Goal: Task Accomplishment & Management: Manage account settings

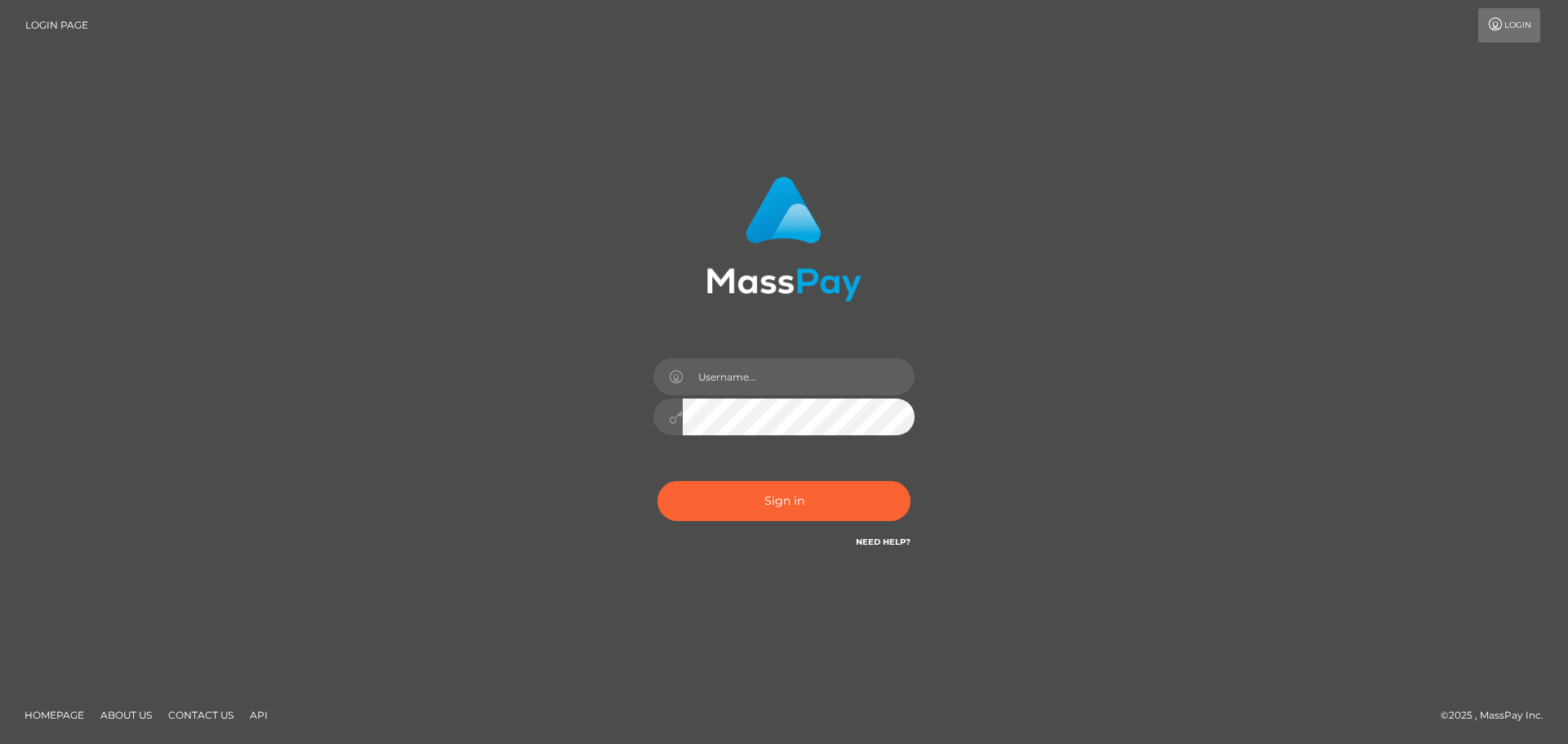
drag, startPoint x: 0, startPoint y: 0, endPoint x: 1118, endPoint y: 310, distance: 1160.2
click at [1126, 309] on div "Sign in" at bounding box center [784, 372] width 931 height 416
click at [791, 381] on input "text" at bounding box center [799, 377] width 232 height 36
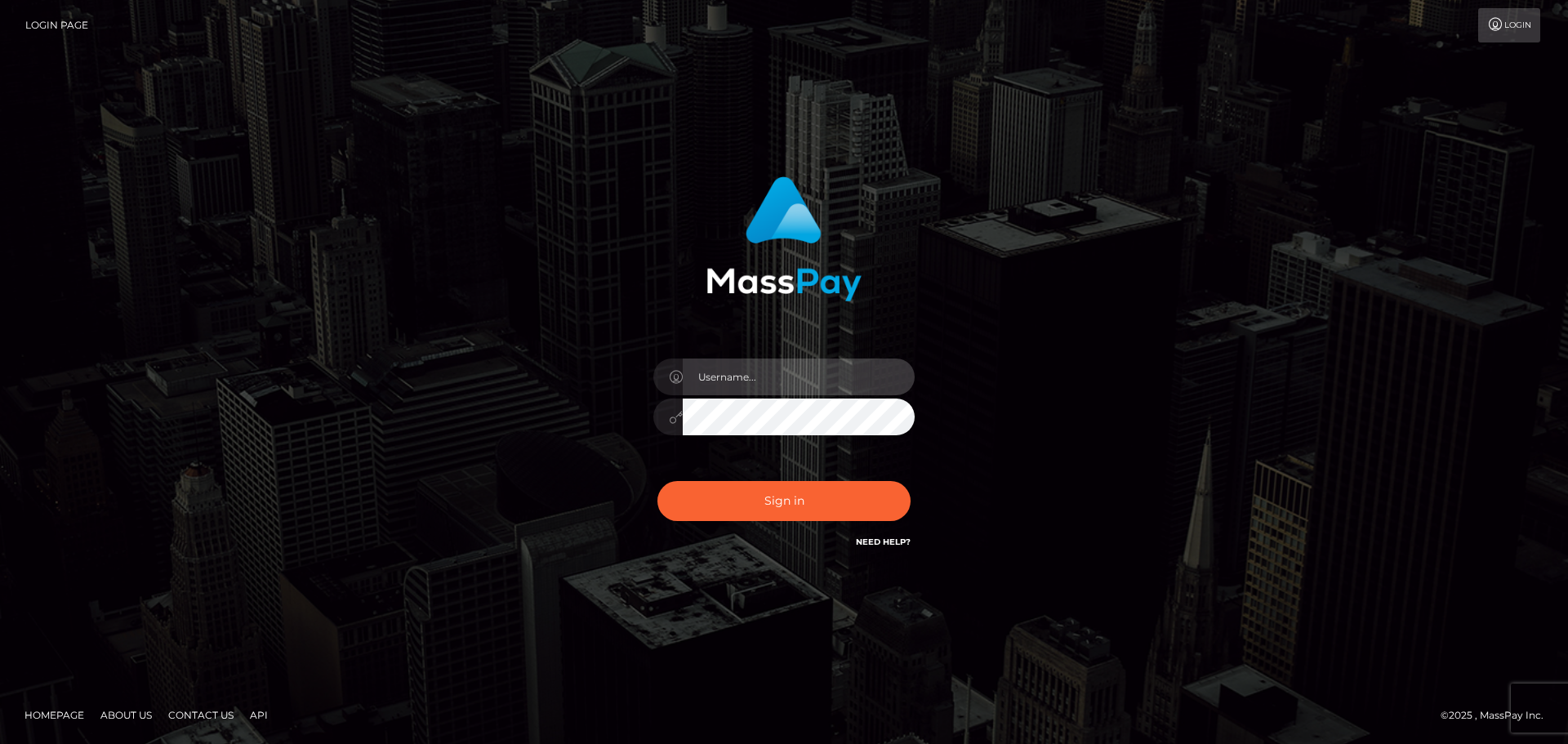
type input "[EMAIL_ADDRESS][DOMAIN_NAME]"
click at [657, 481] on button "Sign in" at bounding box center [783, 501] width 253 height 40
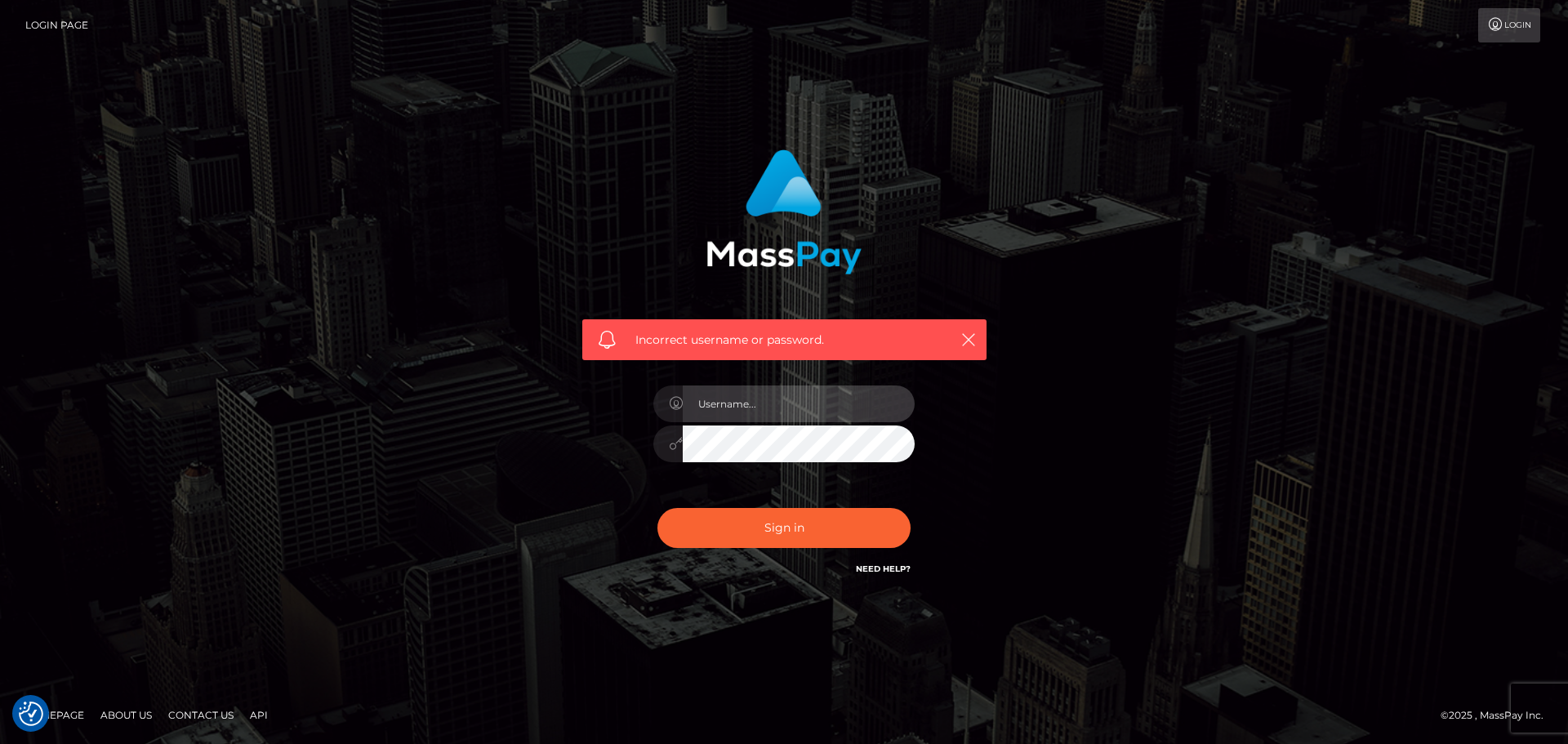
click at [774, 406] on input "text" at bounding box center [799, 404] width 232 height 36
